Goal: Information Seeking & Learning: Learn about a topic

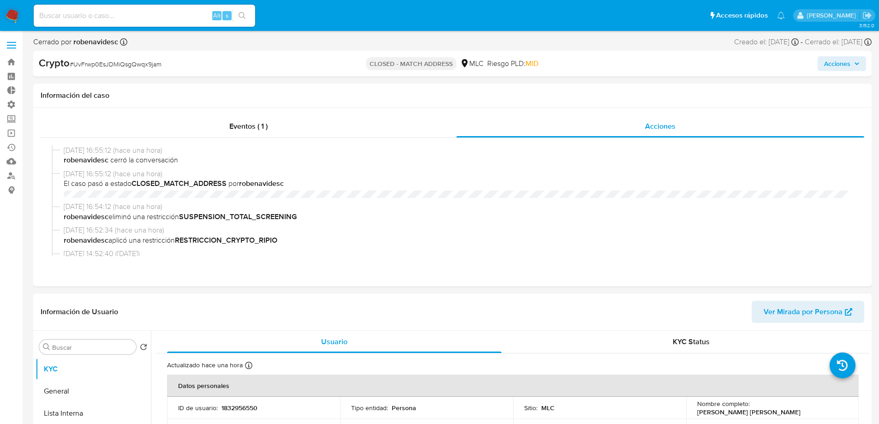
select select "10"
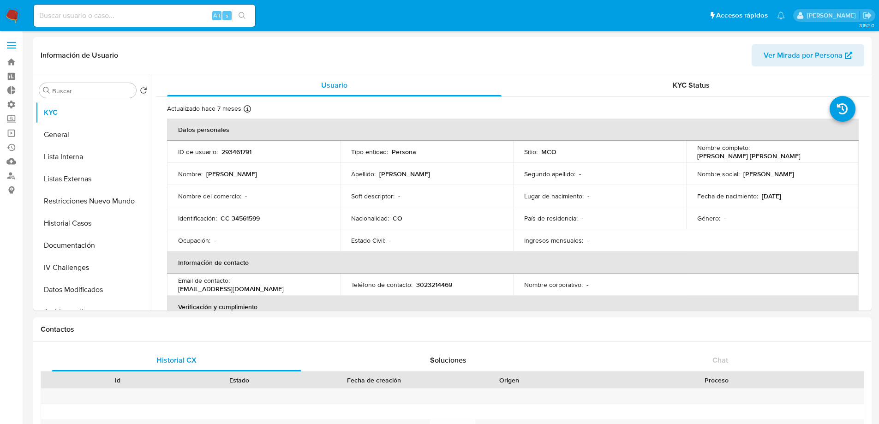
select select "10"
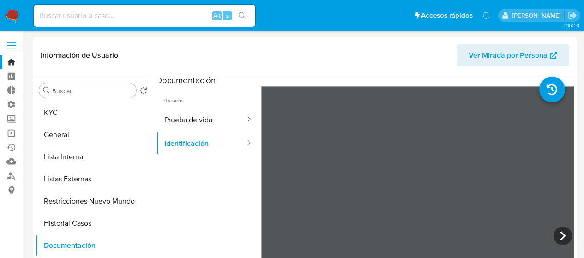
select select "10"
